Goal: Obtain resource: Download file/media

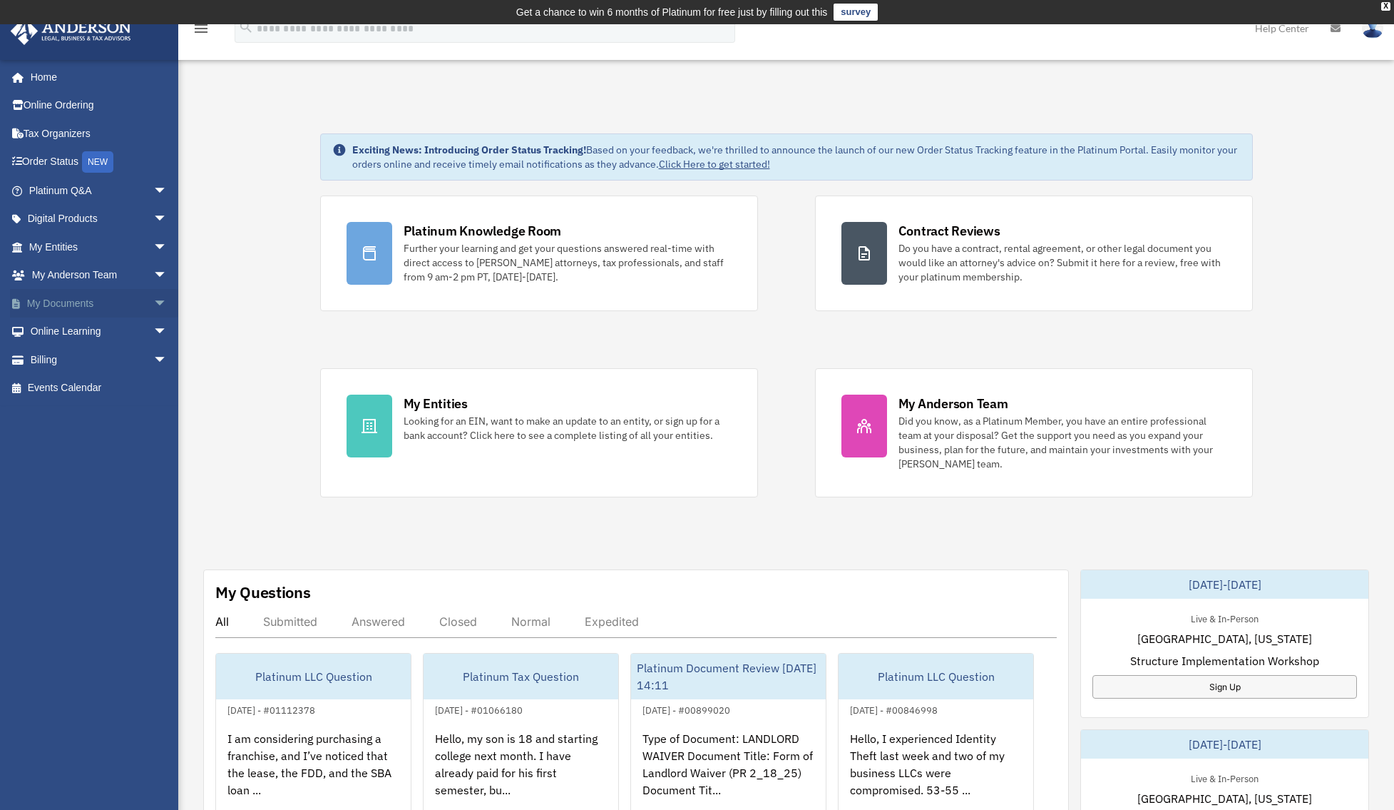
click at [155, 299] on span "arrow_drop_down" at bounding box center [167, 303] width 29 height 29
click at [62, 334] on link "Box" at bounding box center [104, 331] width 169 height 29
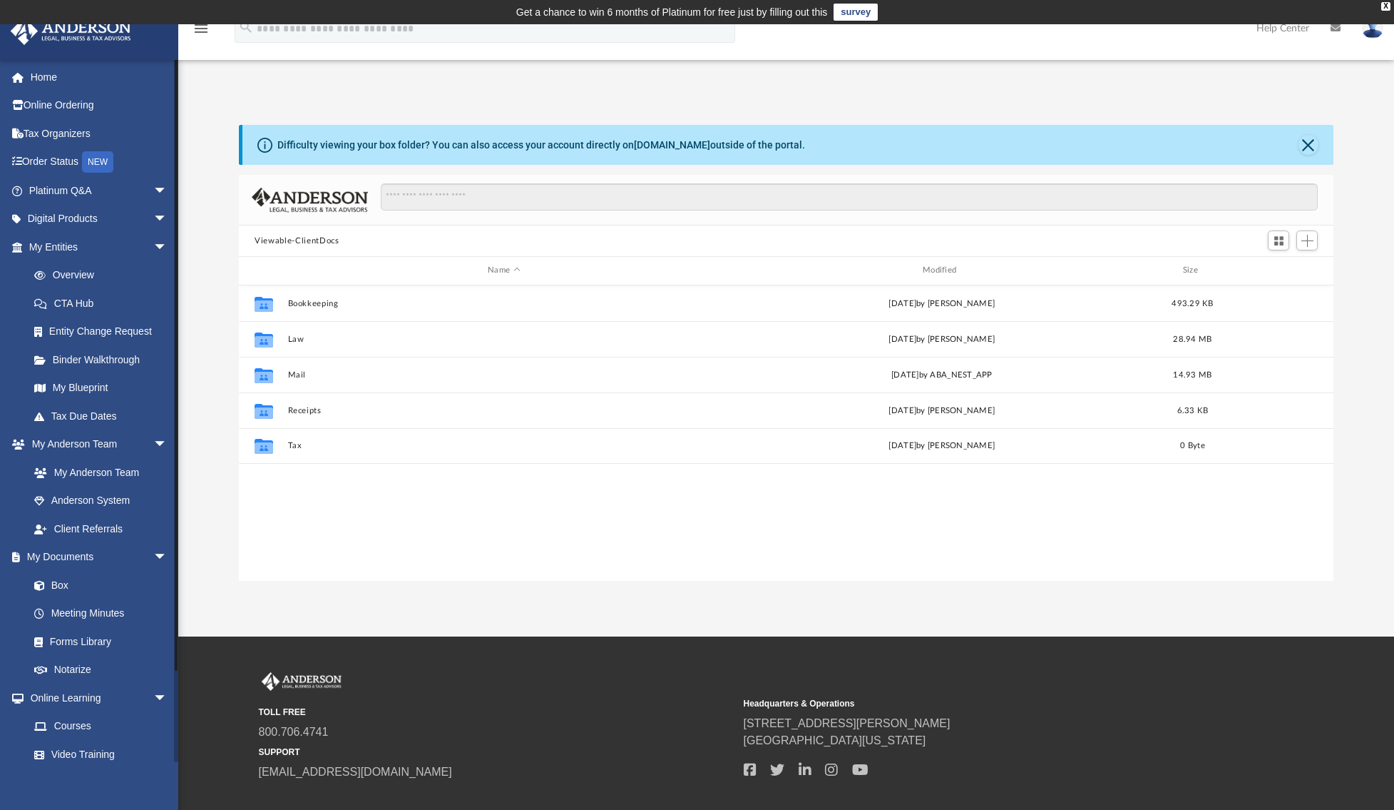
scroll to position [314, 1083]
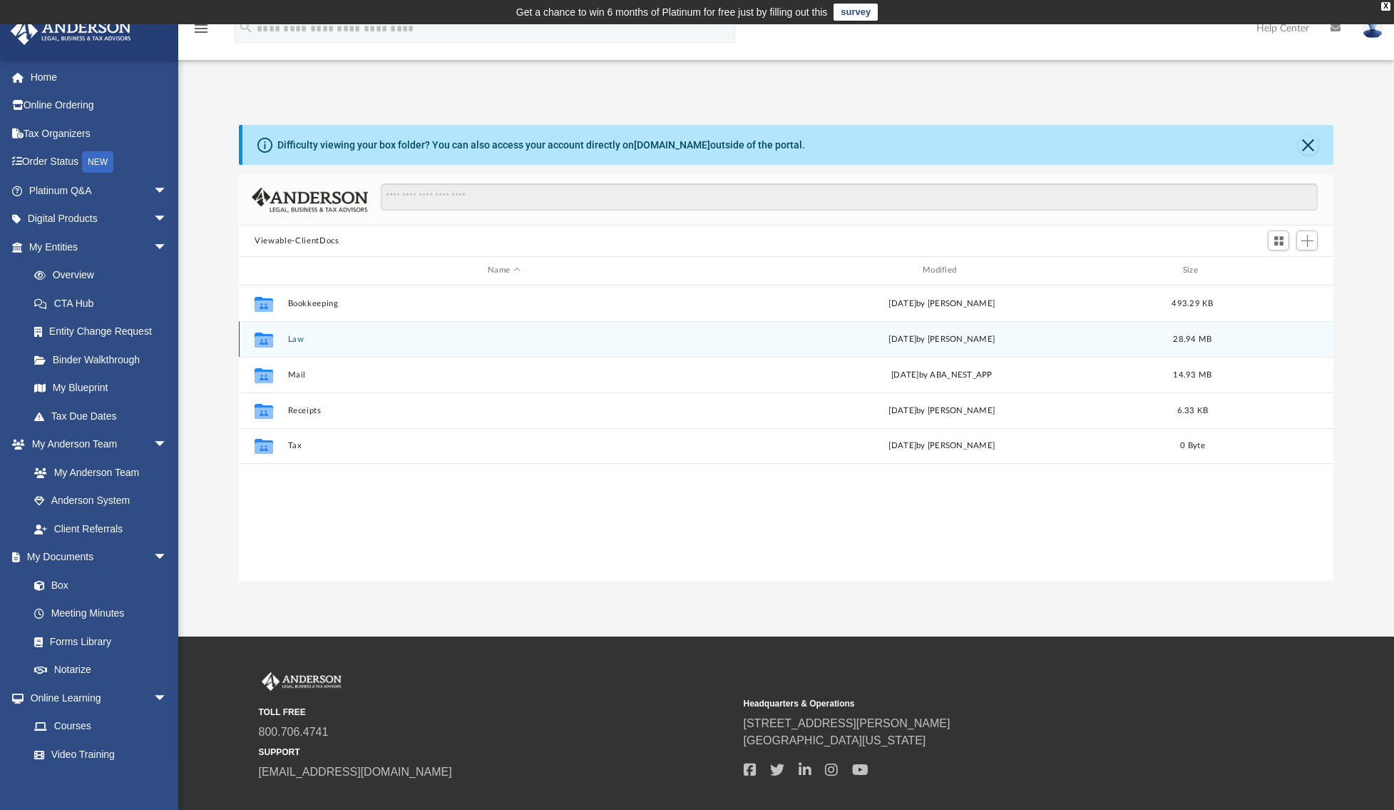
click at [316, 340] on button "Law" at bounding box center [504, 339] width 432 height 9
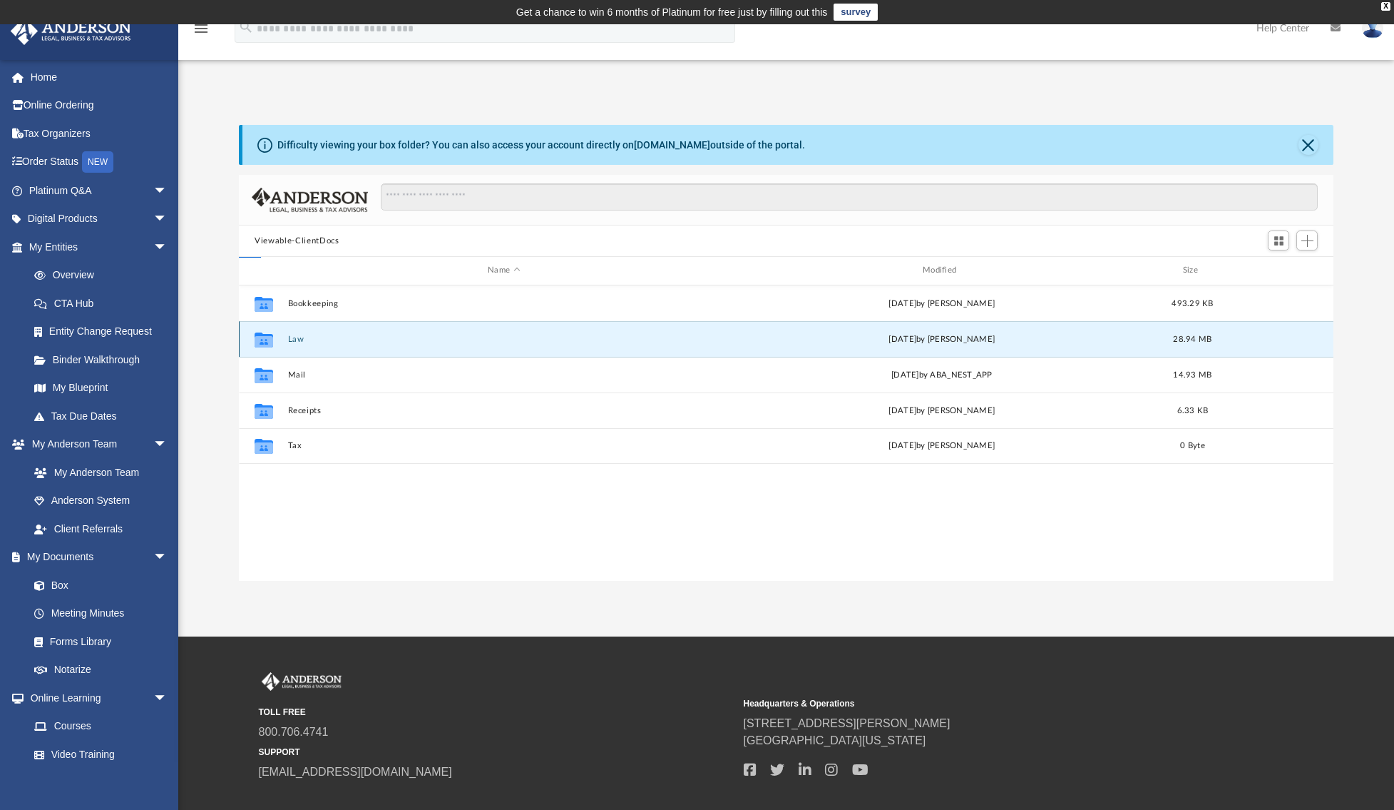
click at [316, 340] on button "Law" at bounding box center [504, 339] width 432 height 9
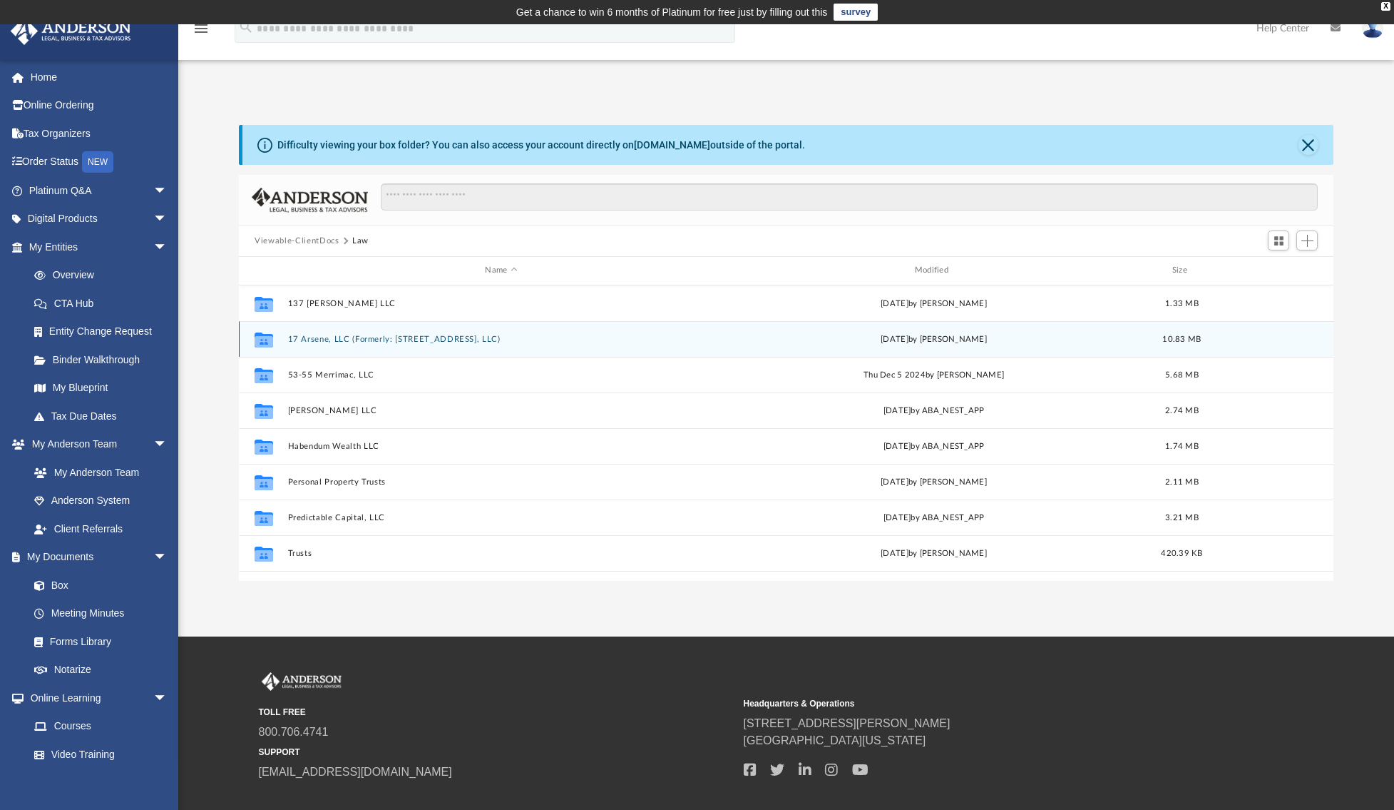
click at [331, 340] on button "17 Arsene, LLC (Formerly: [STREET_ADDRESS], LLC)" at bounding box center [501, 339] width 427 height 9
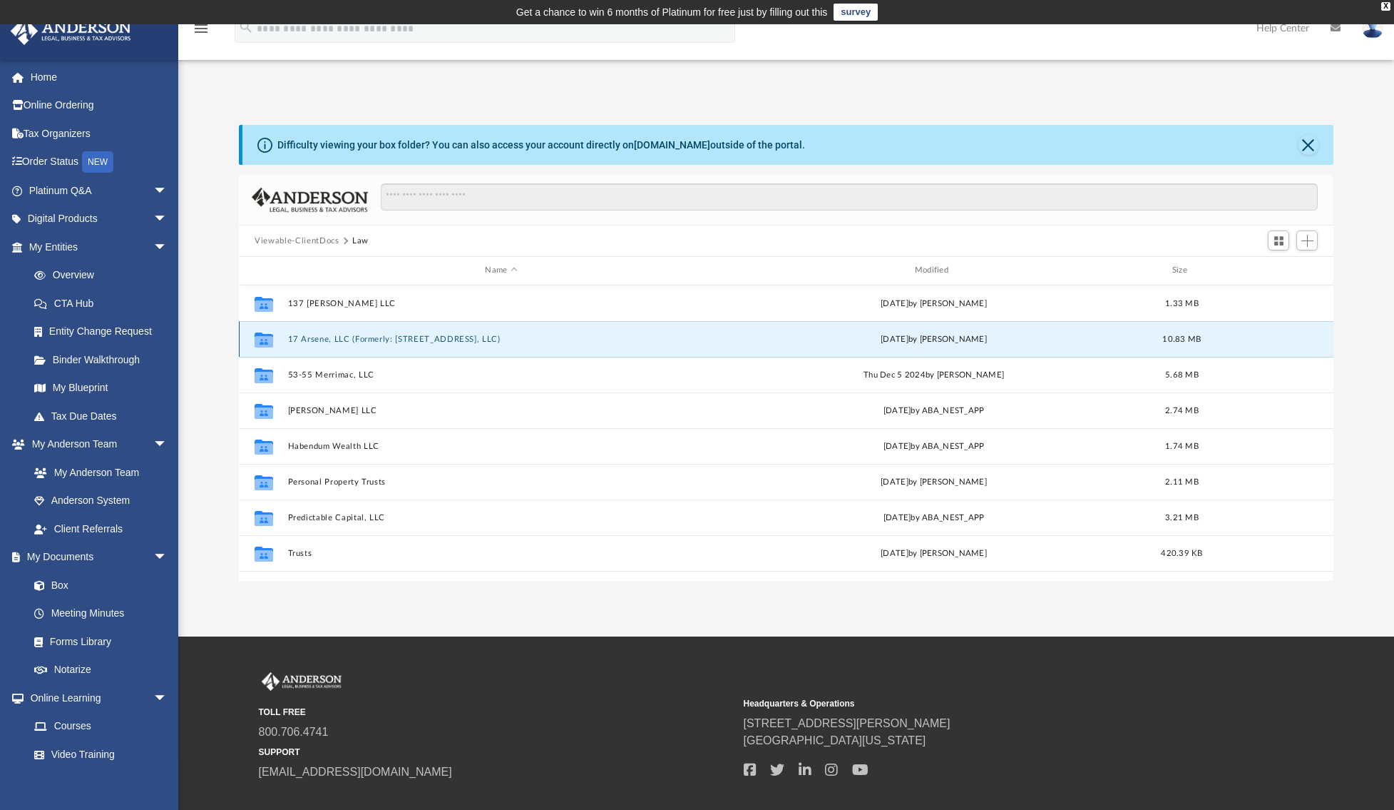
click at [331, 340] on button "17 Arsene, LLC (Formerly: [STREET_ADDRESS], LLC)" at bounding box center [501, 339] width 427 height 9
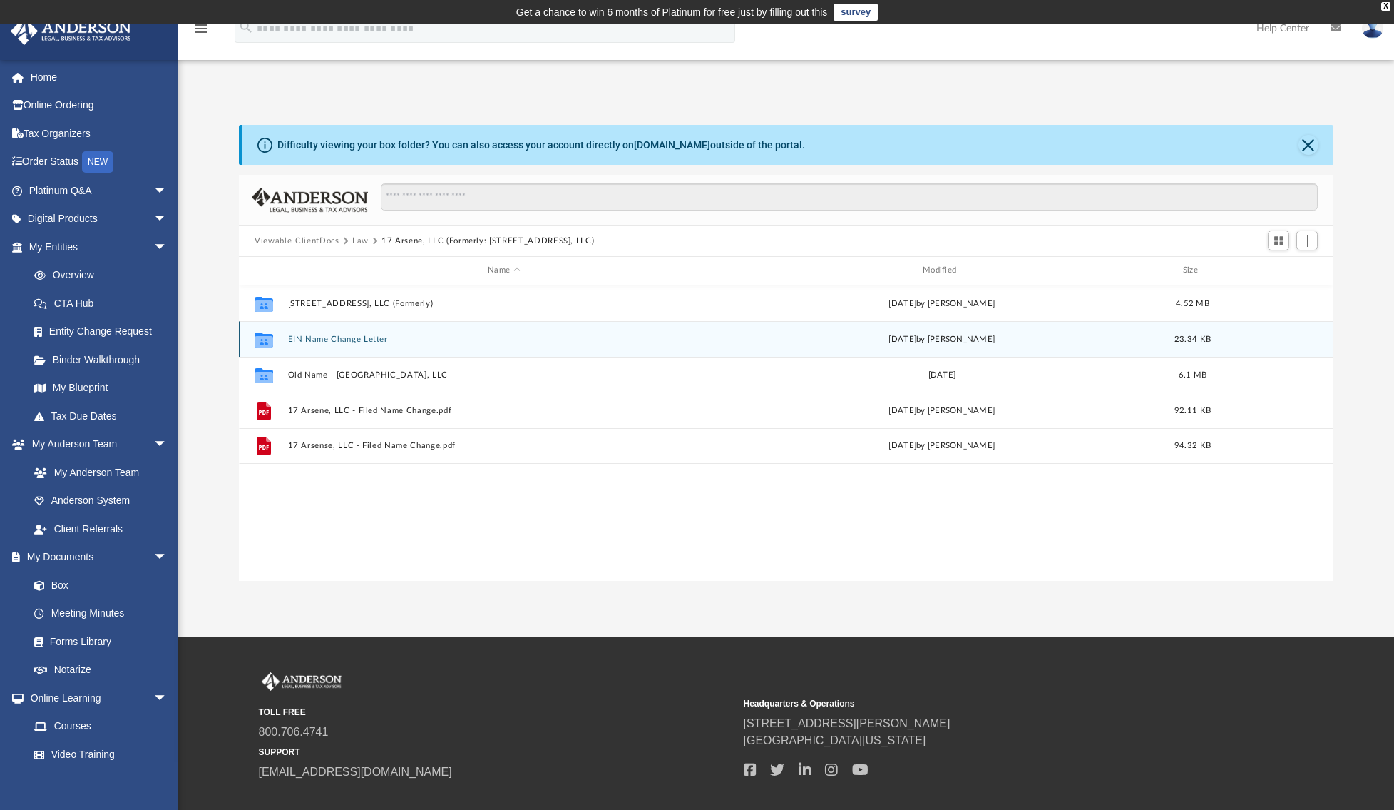
click at [362, 342] on button "EIN Name Change Letter" at bounding box center [504, 339] width 432 height 9
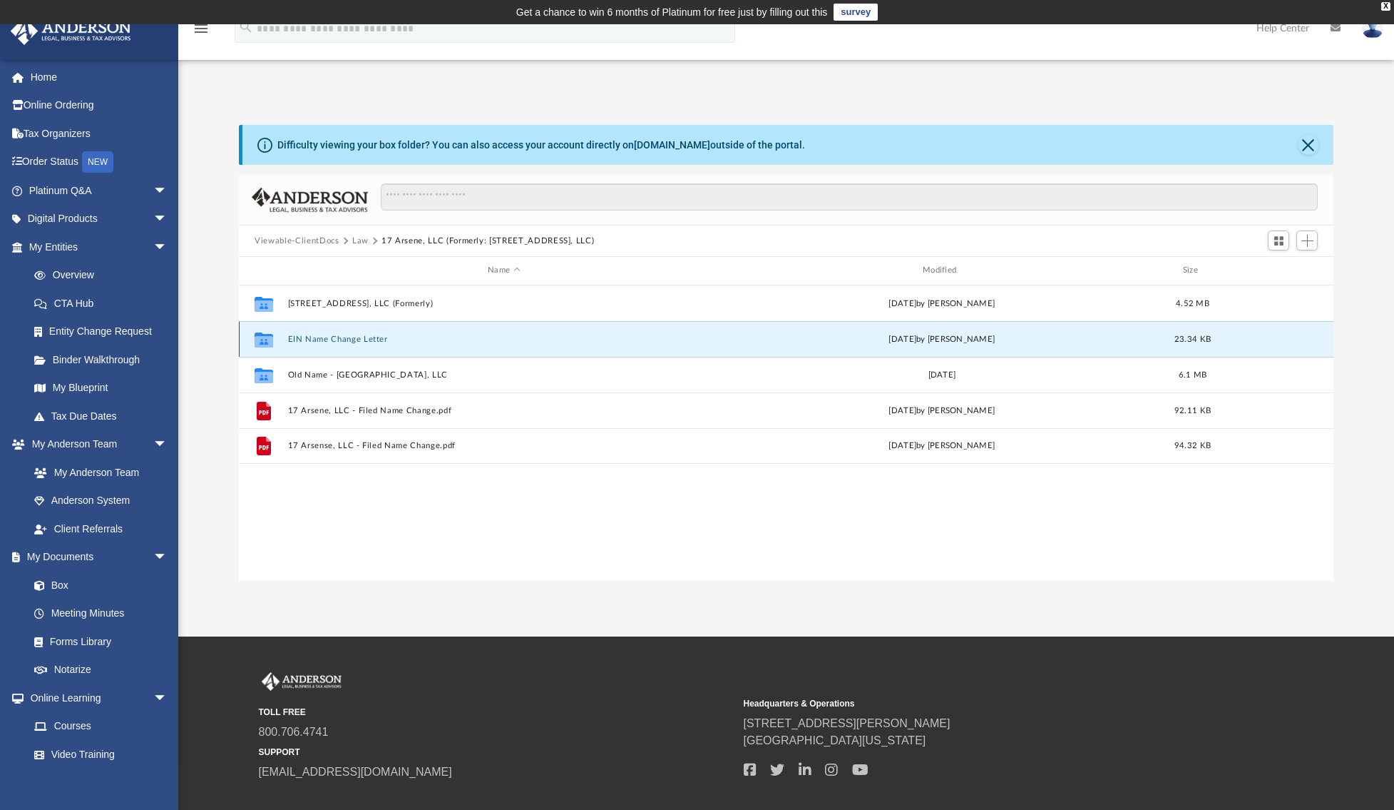
click at [362, 342] on button "EIN Name Change Letter" at bounding box center [504, 339] width 432 height 9
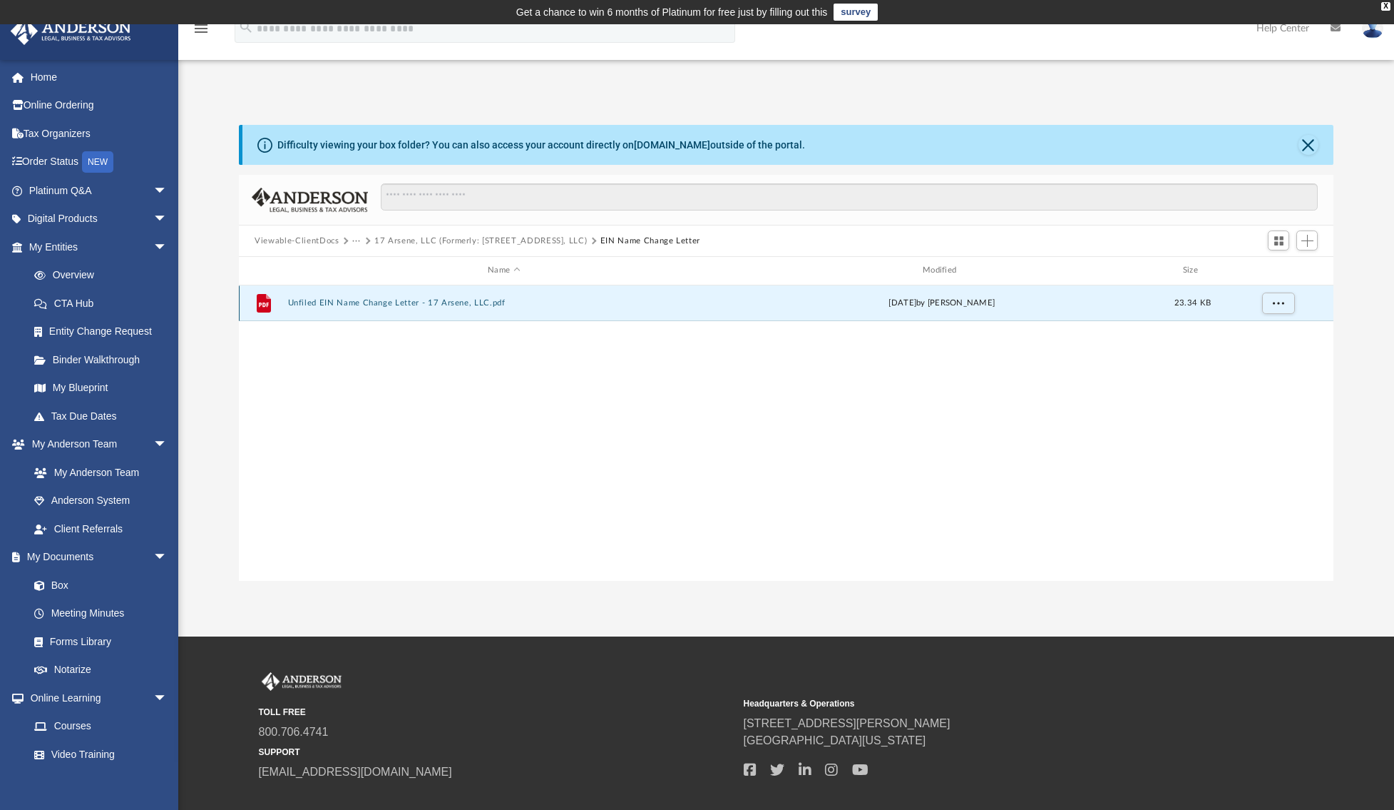
click at [352, 306] on button "Unfiled EIN Name Change Letter - 17 Arsene, LLC.pdf" at bounding box center [504, 302] width 432 height 9
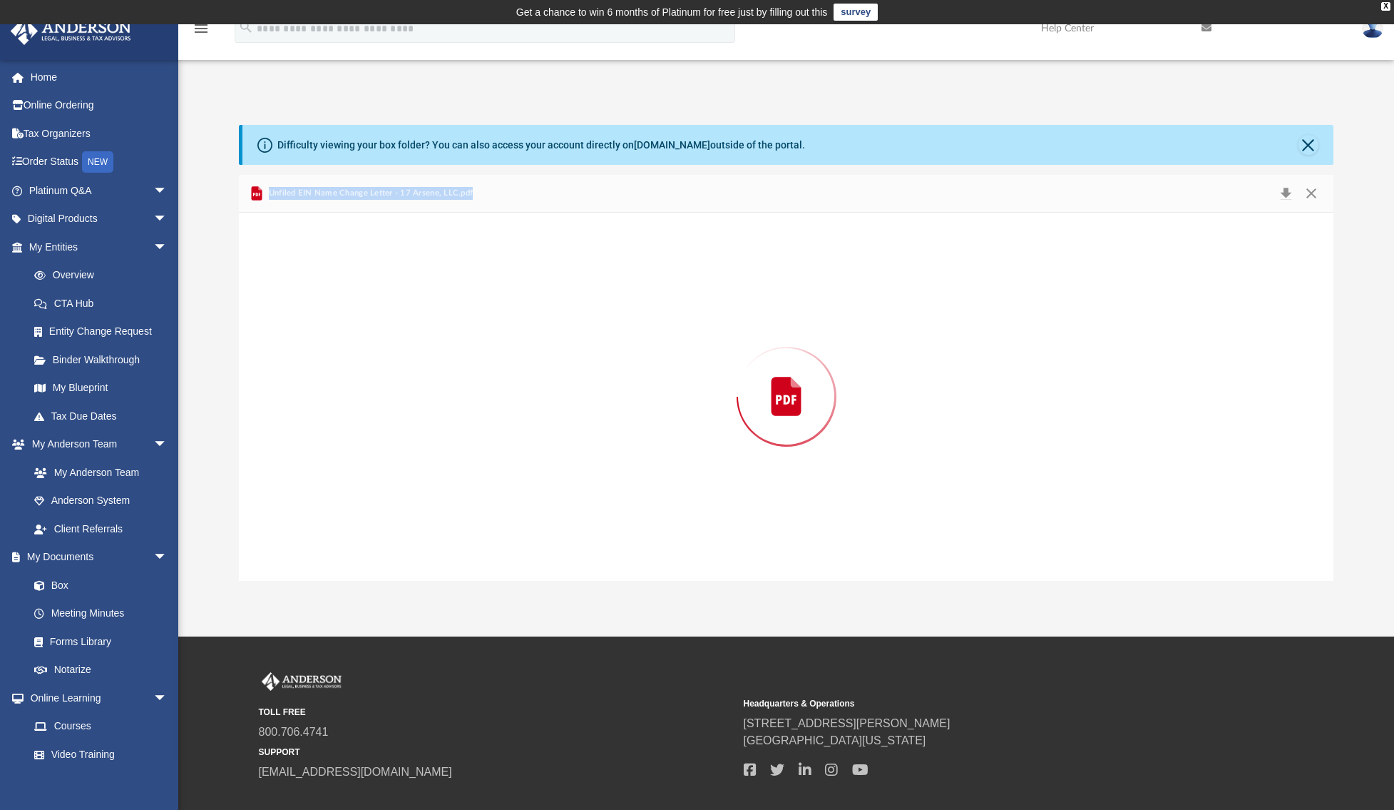
click at [352, 306] on div "Preview" at bounding box center [786, 397] width 1095 height 368
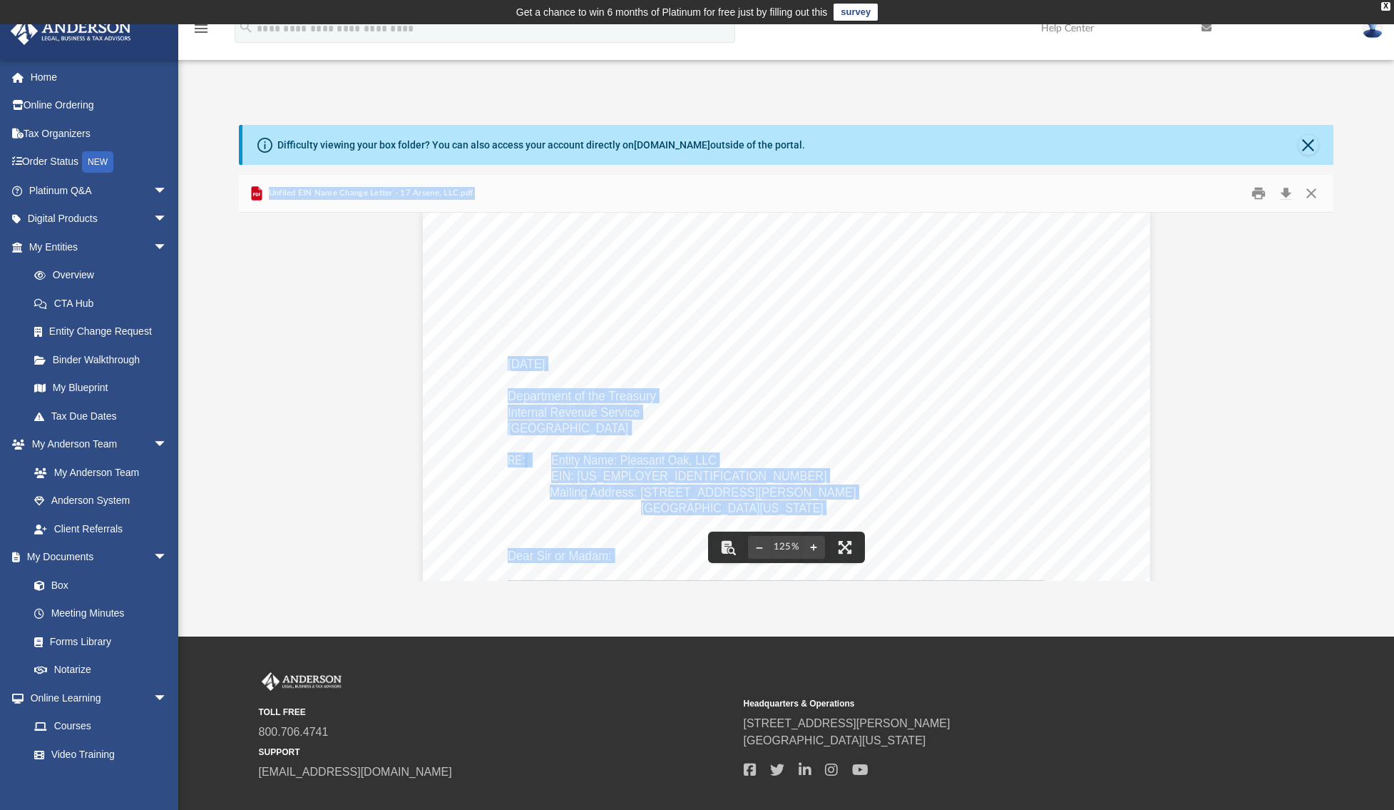
scroll to position [0, 0]
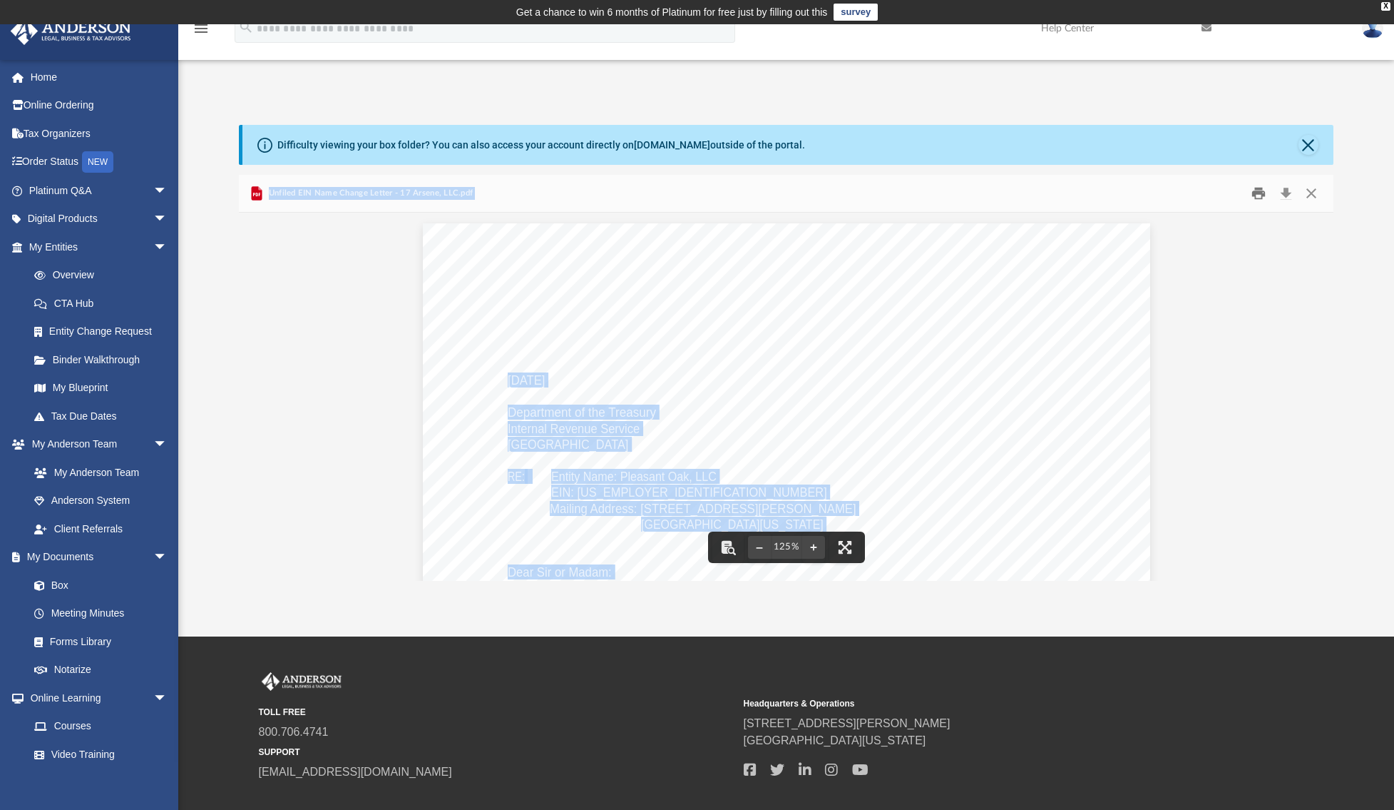
click at [1256, 194] on button "Print" at bounding box center [1259, 194] width 29 height 22
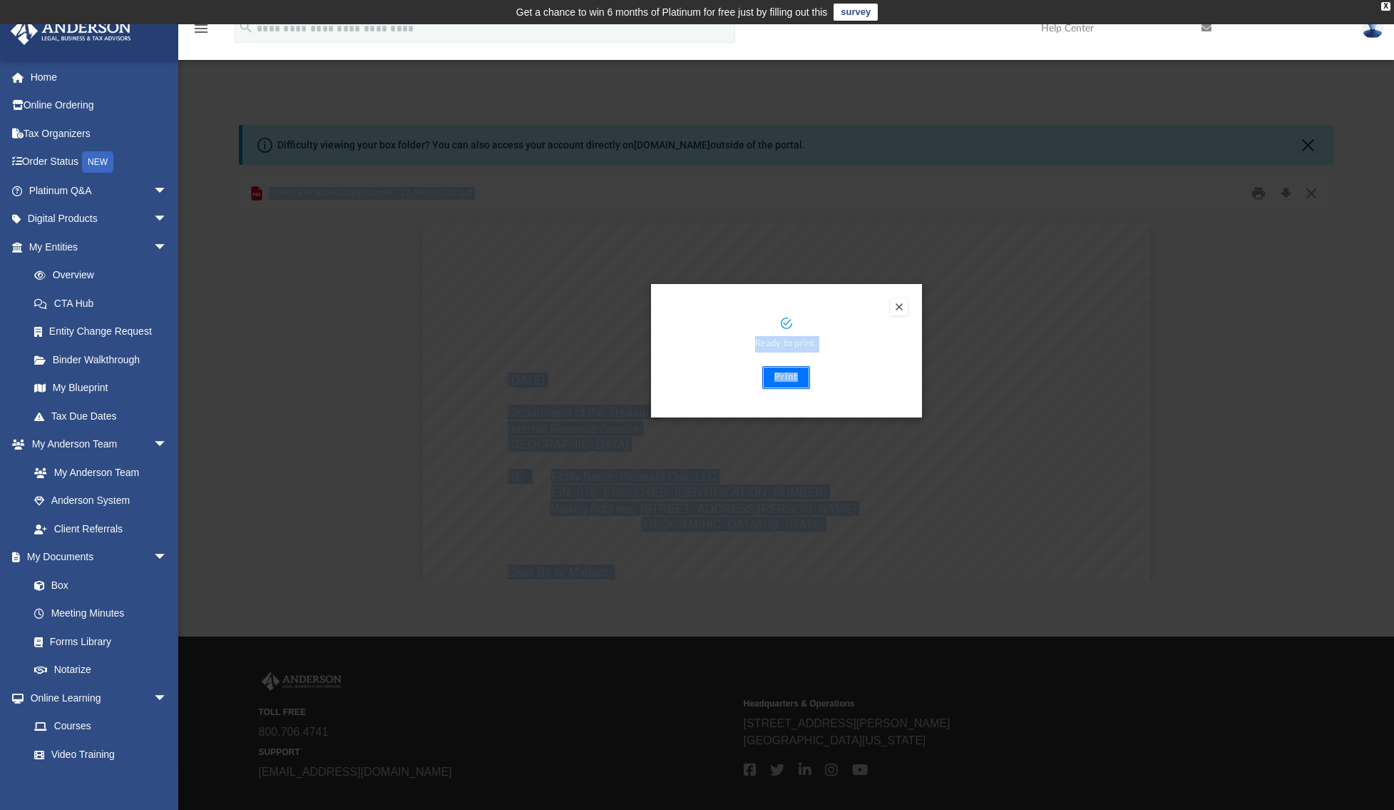
click at [792, 380] on button "Print" at bounding box center [787, 377] width 48 height 23
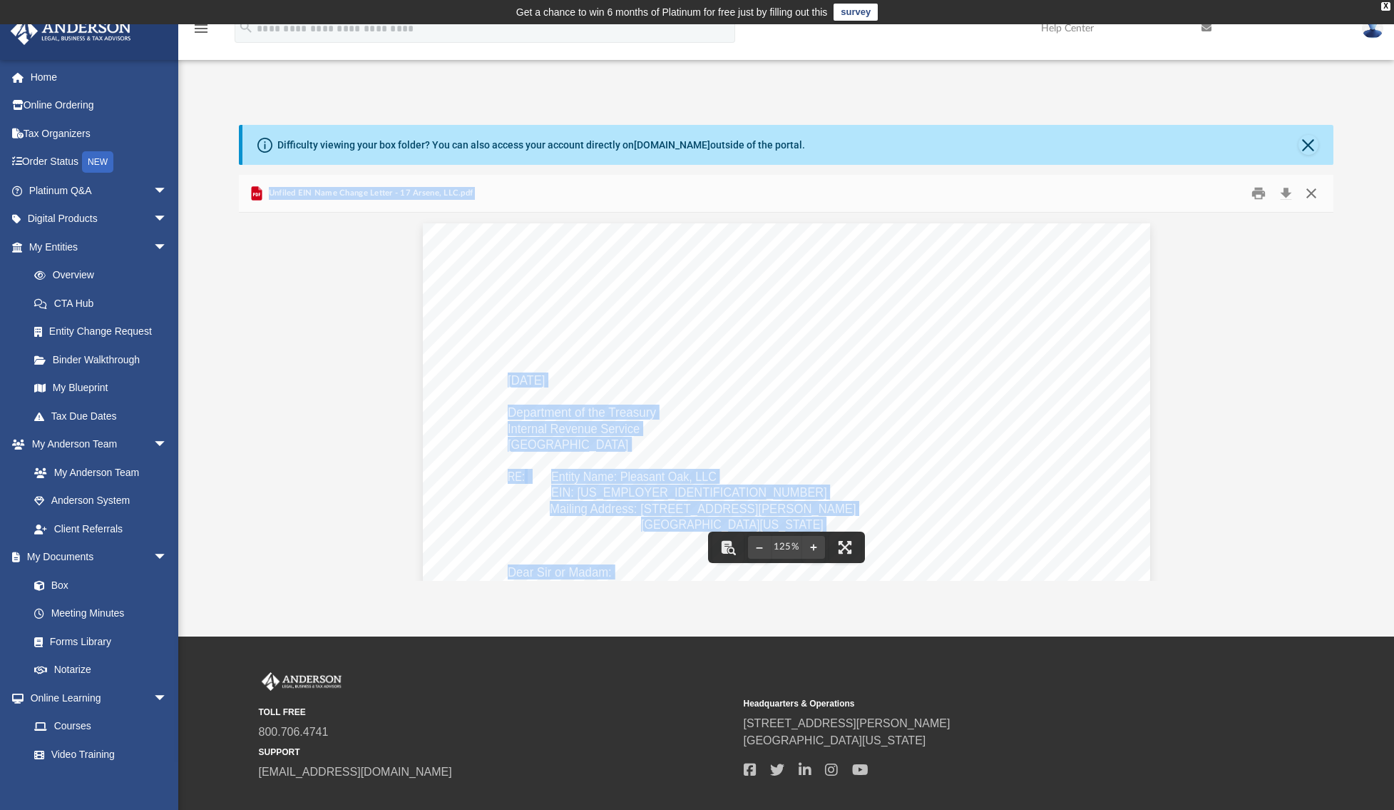
click at [1313, 198] on button "Close" at bounding box center [1311, 194] width 26 height 22
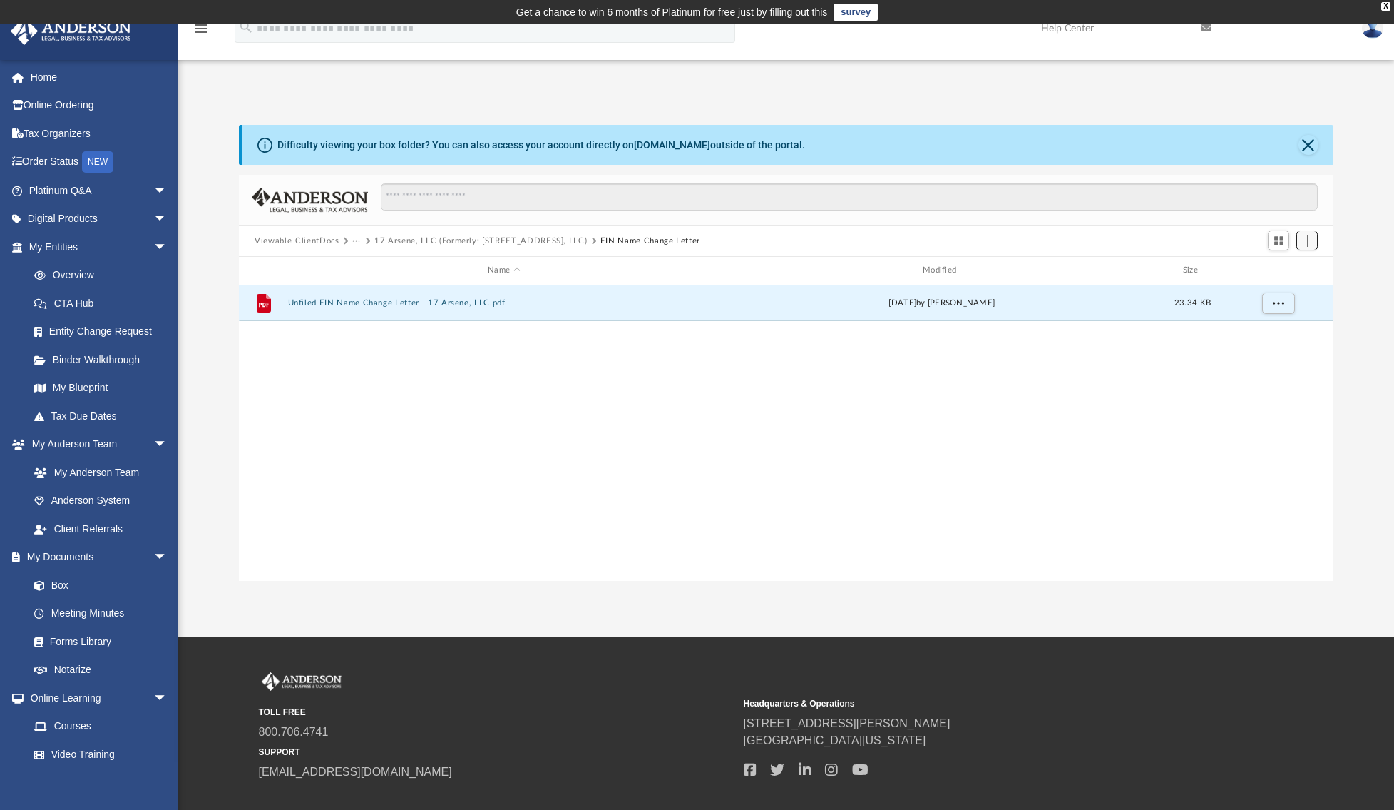
click at [1310, 238] on span "Add" at bounding box center [1308, 241] width 12 height 12
click at [1275, 270] on li "Upload" at bounding box center [1288, 269] width 46 height 15
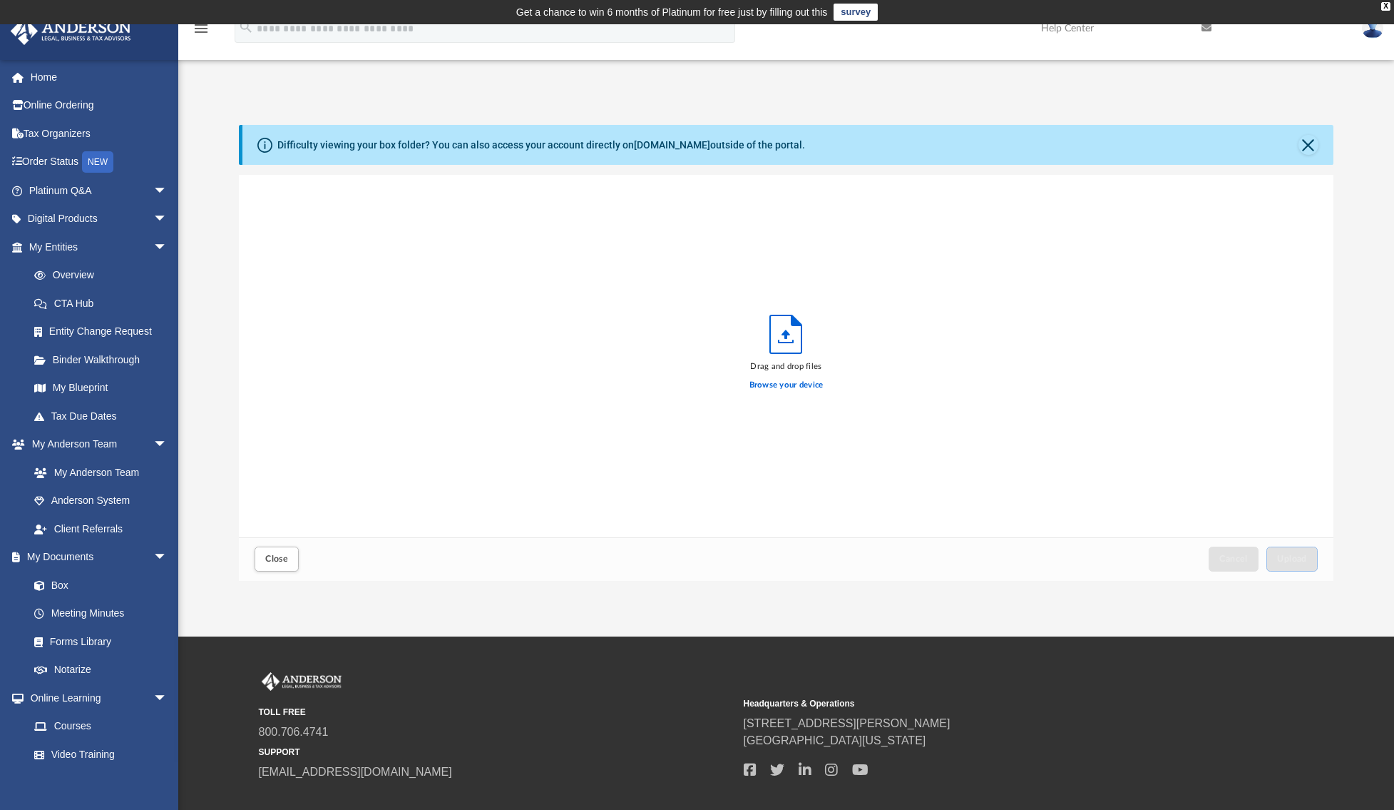
scroll to position [351, 1083]
click at [1288, 560] on span "Upload" at bounding box center [1293, 558] width 30 height 9
click at [276, 561] on span "Close" at bounding box center [276, 558] width 23 height 9
